Goal: Transaction & Acquisition: Purchase product/service

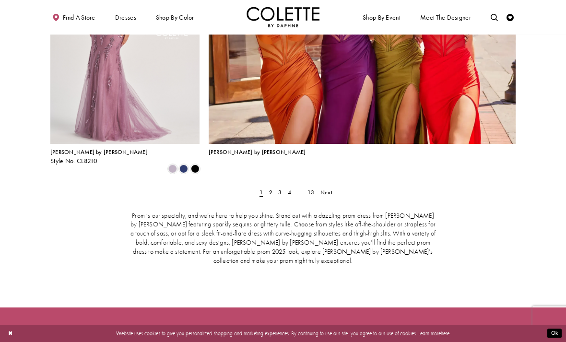
scroll to position [1633, 0]
click at [326, 188] on span "Next" at bounding box center [326, 192] width 12 height 8
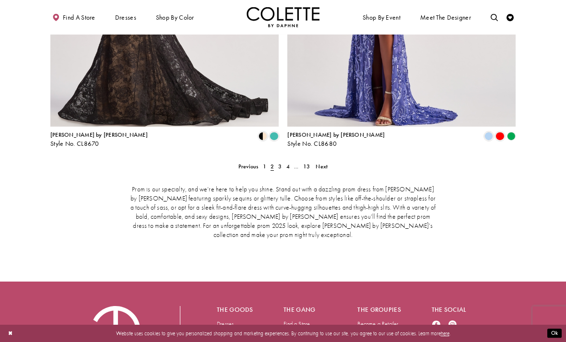
scroll to position [1497, 0]
click at [322, 162] on span "Next" at bounding box center [321, 166] width 12 height 8
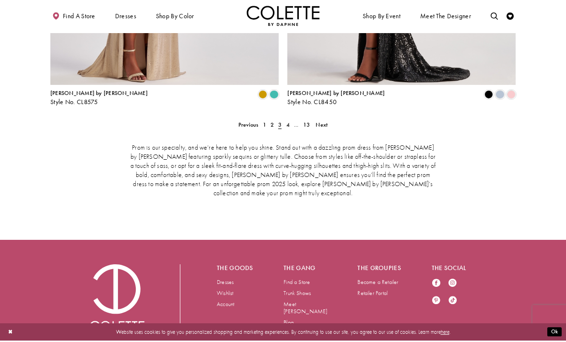
scroll to position [1538, 0]
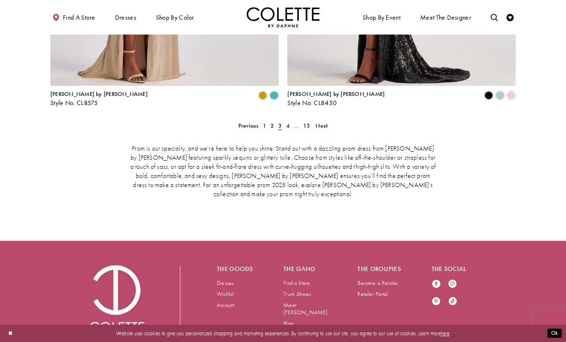
click at [290, 120] on link "4" at bounding box center [288, 125] width 8 height 11
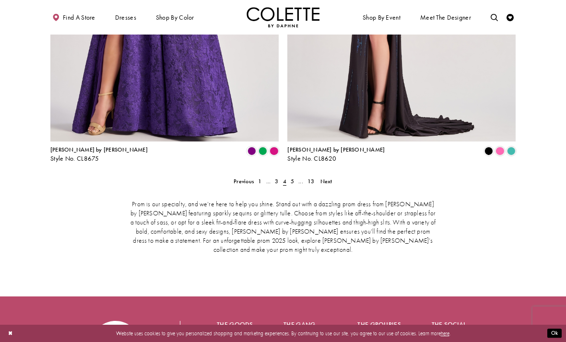
scroll to position [1490, 0]
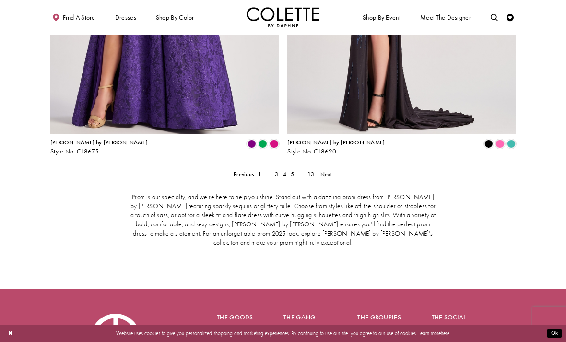
click at [296, 169] on link "..." at bounding box center [300, 174] width 9 height 11
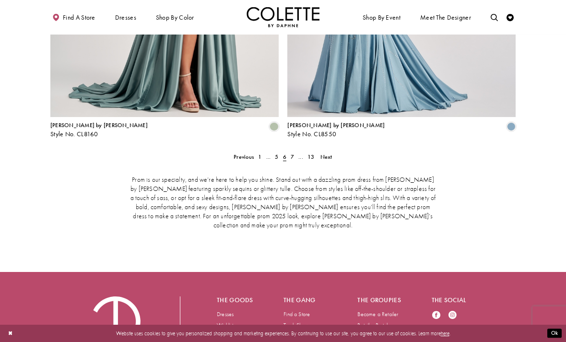
scroll to position [1506, 0]
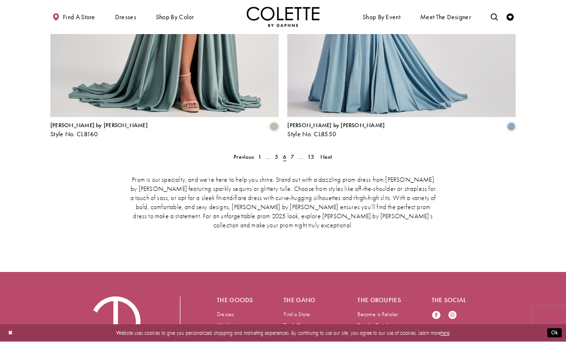
click at [292, 153] on span "7" at bounding box center [291, 157] width 3 height 8
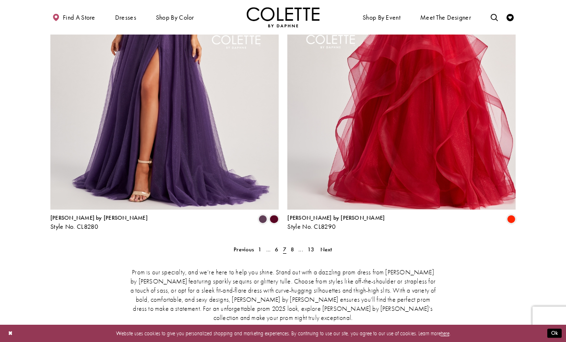
scroll to position [1427, 0]
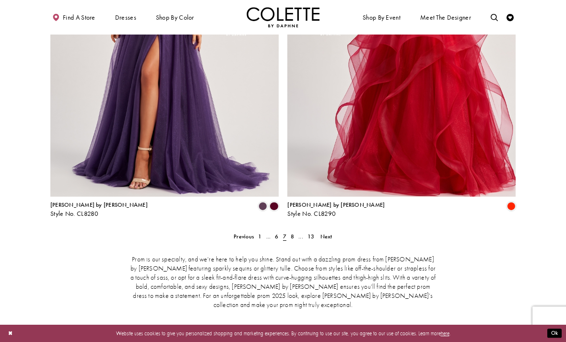
click at [290, 231] on link "8" at bounding box center [292, 236] width 8 height 11
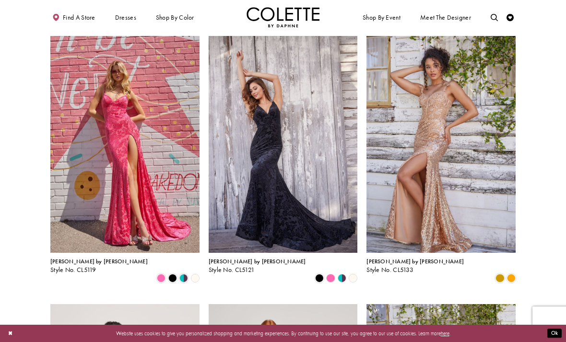
scroll to position [722, 0]
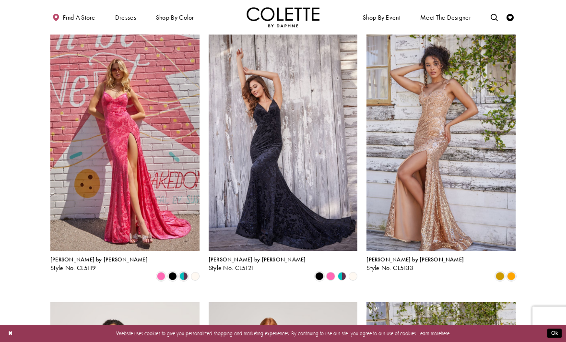
click at [183, 272] on span "Product List" at bounding box center [183, 276] width 9 height 9
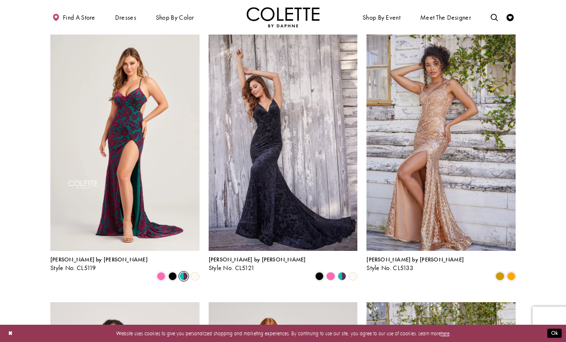
click at [169, 272] on span "Product List" at bounding box center [172, 276] width 9 height 9
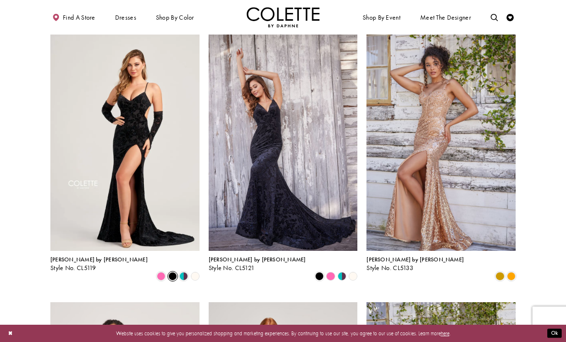
click at [193, 270] on polygon "Product List" at bounding box center [194, 275] width 11 height 11
click at [198, 270] on polygon "Product List" at bounding box center [194, 275] width 11 height 11
click at [197, 270] on polygon "Product List" at bounding box center [194, 275] width 11 height 11
click at [198, 270] on polygon "Product List" at bounding box center [194, 275] width 11 height 11
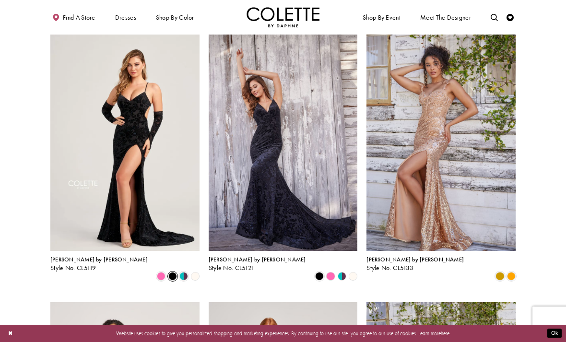
click at [199, 272] on icon "Product List" at bounding box center [195, 276] width 9 height 9
click at [198, 270] on polygon "Product List" at bounding box center [194, 275] width 11 height 11
click at [164, 272] on span "Product List" at bounding box center [161, 276] width 9 height 9
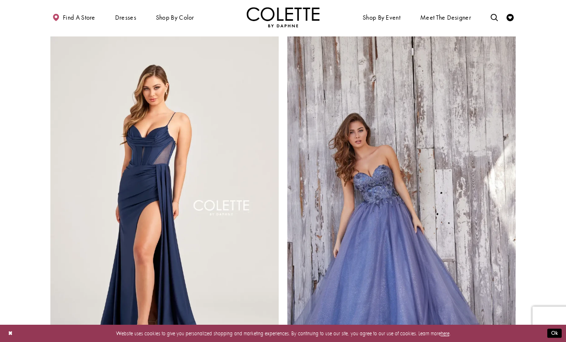
scroll to position [1257, 0]
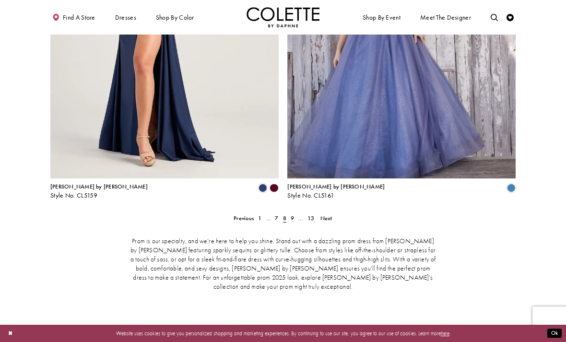
click at [292, 214] on span "9" at bounding box center [291, 218] width 3 height 8
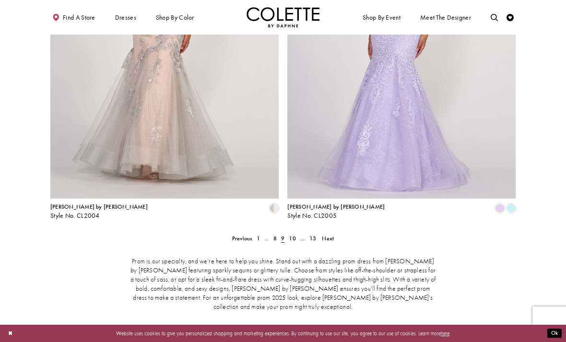
scroll to position [1431, 0]
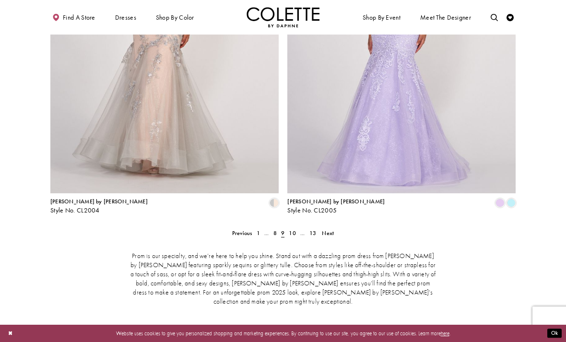
click at [288, 228] on link "10" at bounding box center [293, 233] width 12 height 11
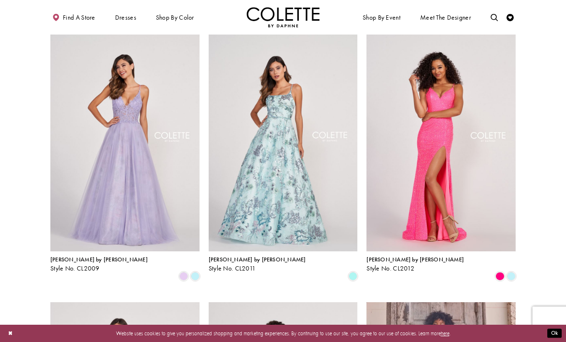
scroll to position [455, 0]
click at [511, 271] on span "Product List" at bounding box center [511, 275] width 9 height 9
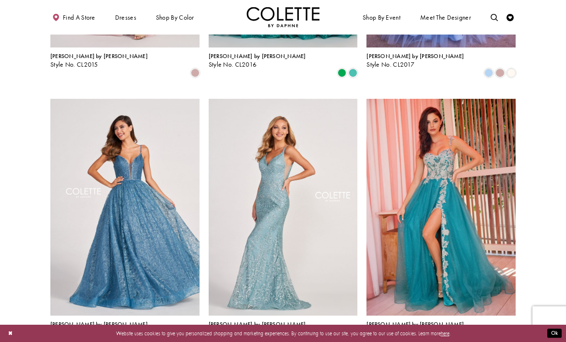
scroll to position [928, 0]
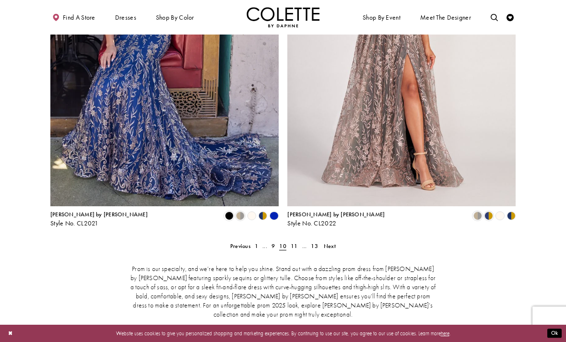
click at [291, 242] on span "11" at bounding box center [293, 246] width 7 height 8
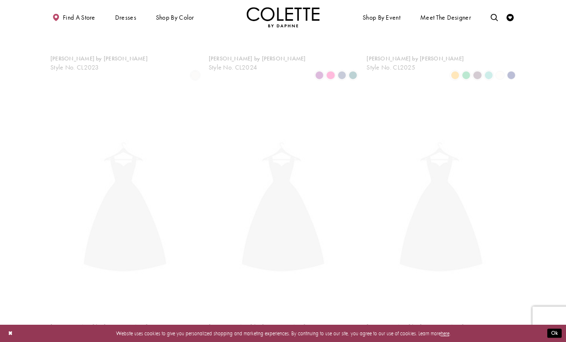
scroll to position [186, 0]
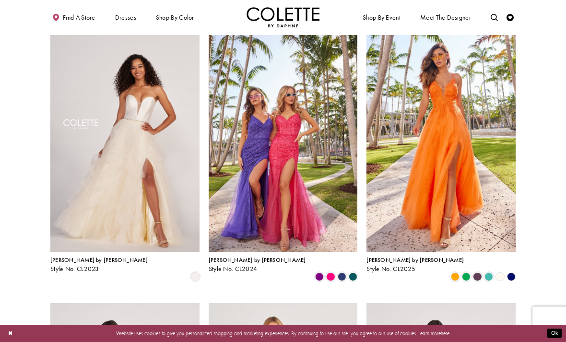
click at [332, 272] on span "Product List" at bounding box center [330, 276] width 9 height 9
click at [345, 272] on span "Product List" at bounding box center [341, 276] width 9 height 9
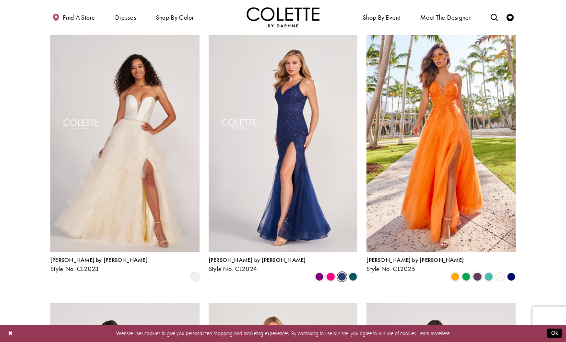
click at [331, 272] on span "Product List" at bounding box center [330, 276] width 9 height 9
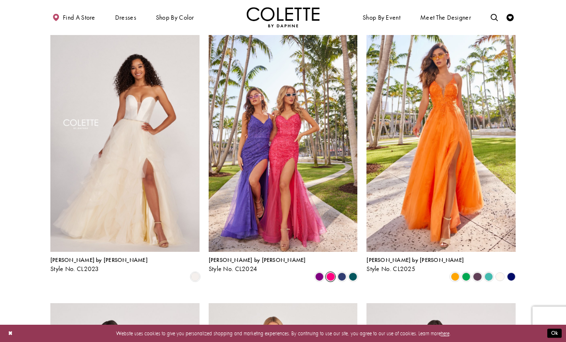
click at [343, 272] on span "Product List" at bounding box center [341, 276] width 9 height 9
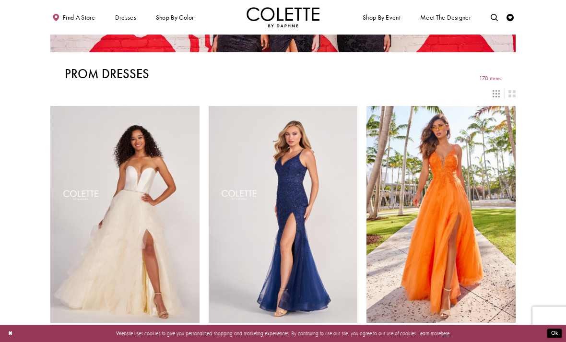
scroll to position [135, 0]
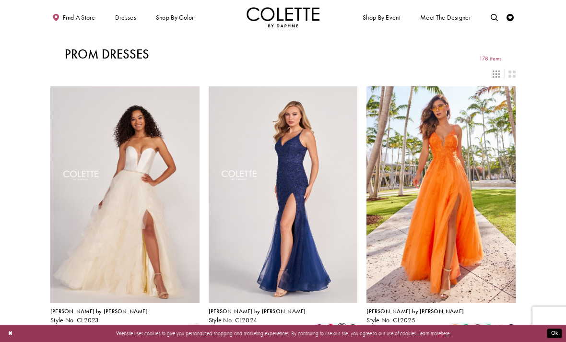
click at [352, 324] on span "Product List" at bounding box center [352, 328] width 9 height 9
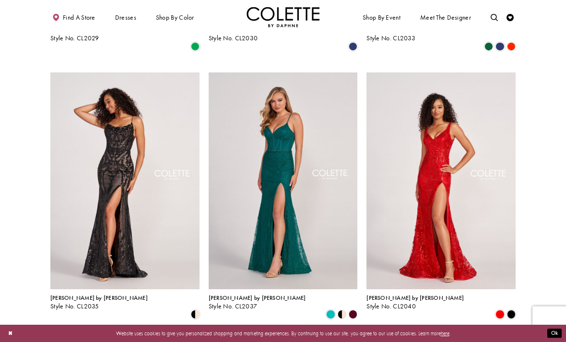
scroll to position [953, 0]
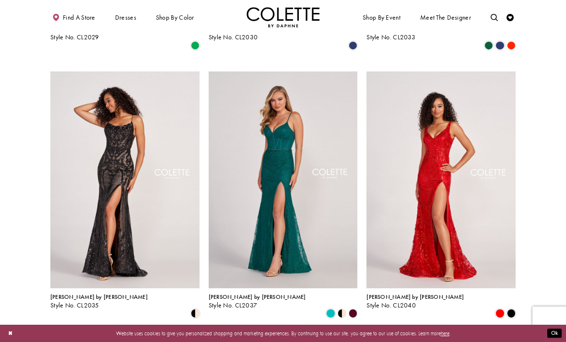
click at [344, 308] on polygon "Product List" at bounding box center [344, 313] width 5 height 11
click at [355, 308] on polygon "Product List" at bounding box center [353, 313] width 11 height 11
click at [343, 308] on polygon "Product List" at bounding box center [344, 313] width 5 height 11
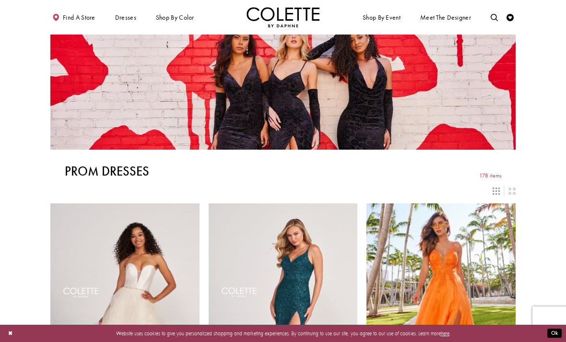
scroll to position [10, 0]
